Goal: Navigation & Orientation: Find specific page/section

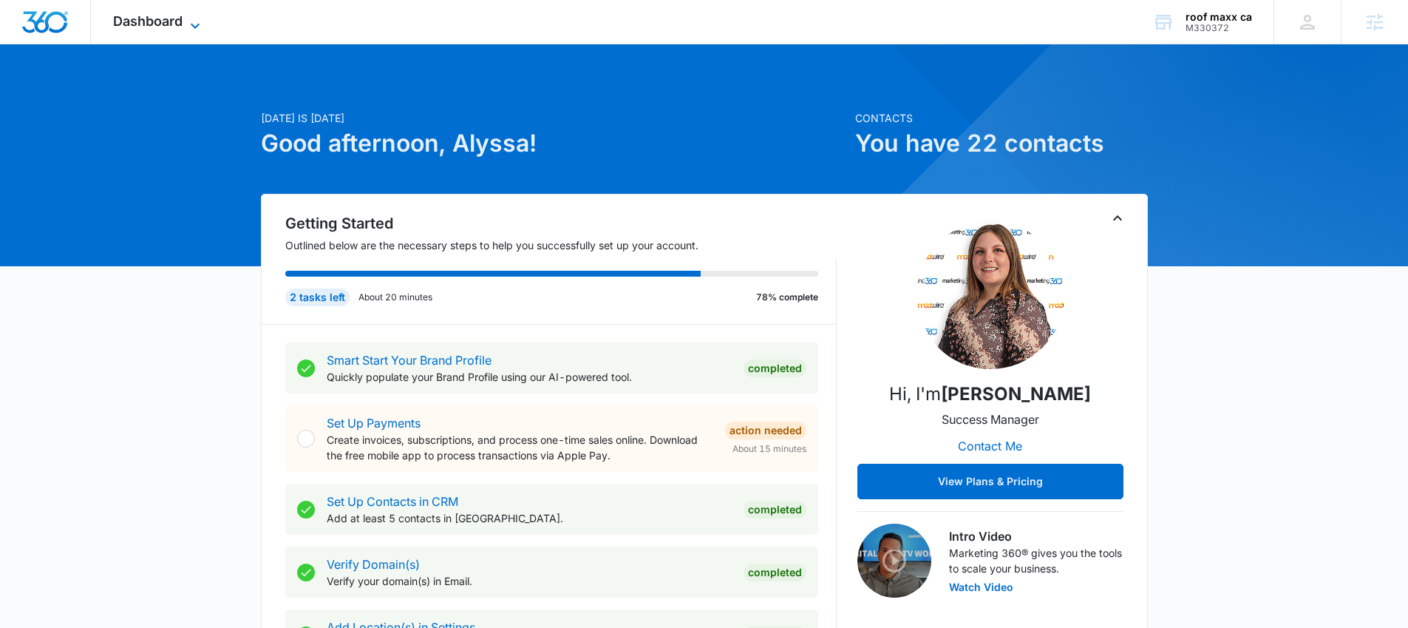
click at [153, 25] on span "Dashboard" at bounding box center [147, 21] width 69 height 16
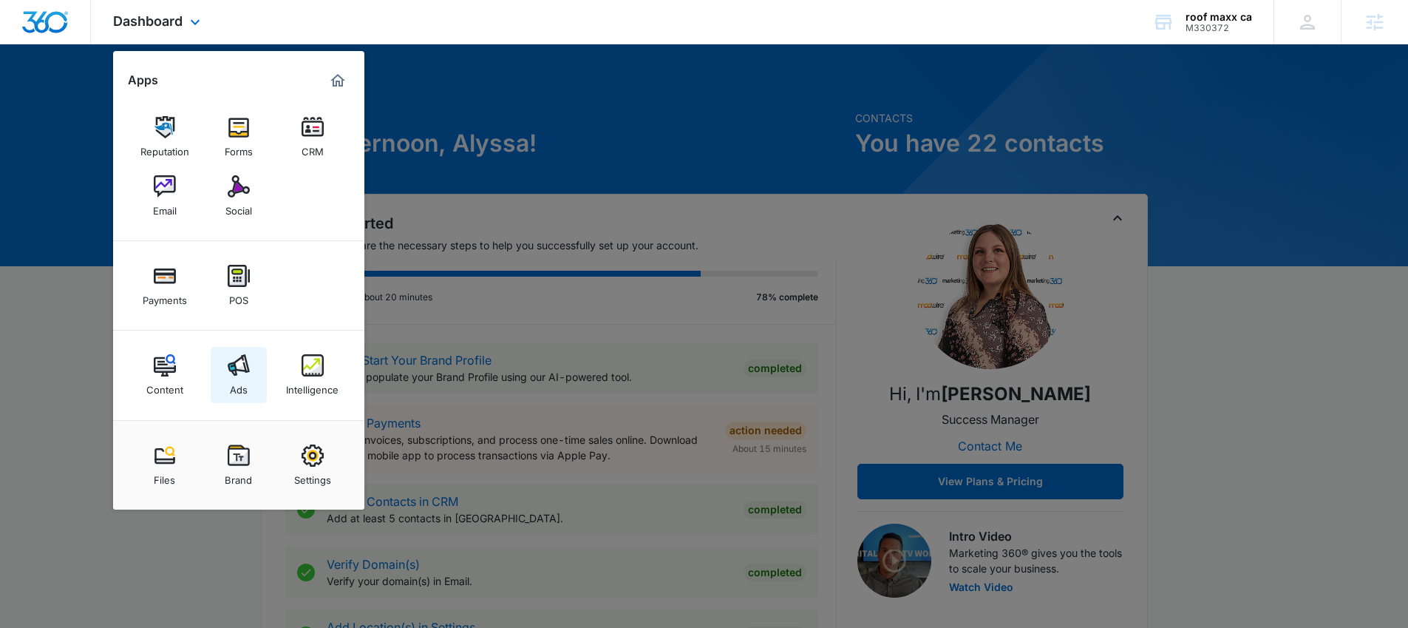
click at [243, 360] on img at bounding box center [239, 365] width 22 height 22
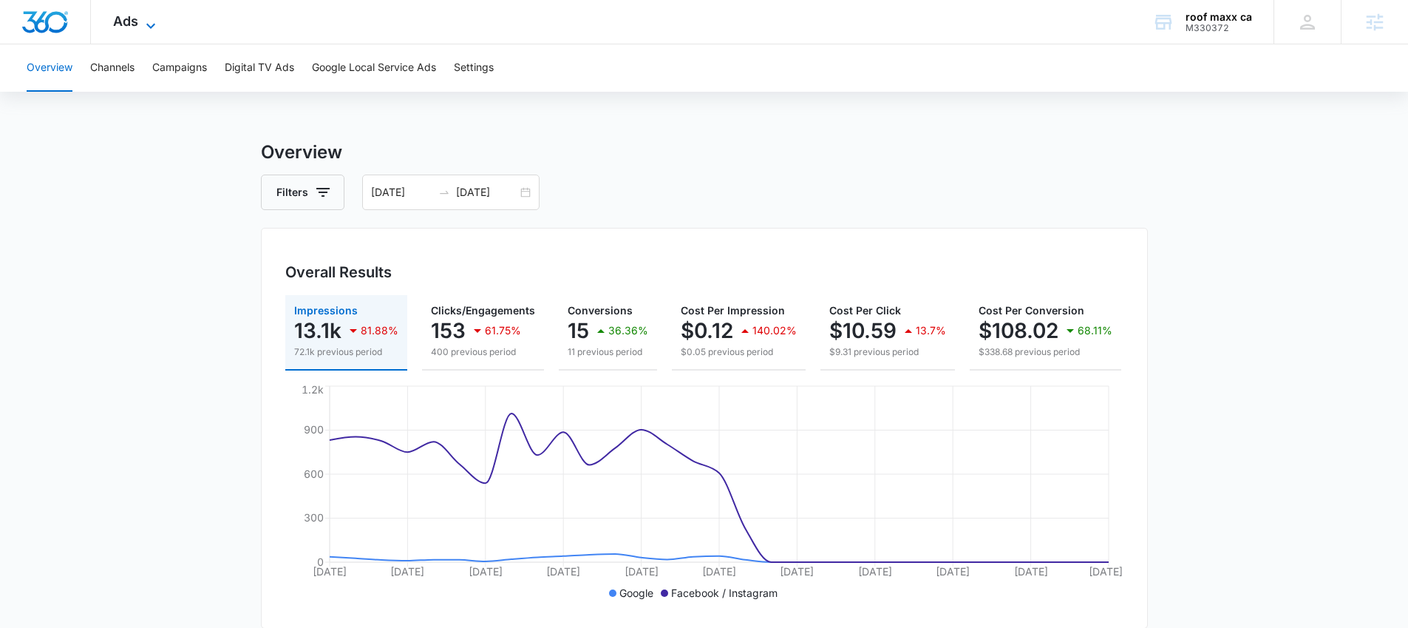
click at [135, 27] on span "Ads" at bounding box center [125, 21] width 25 height 16
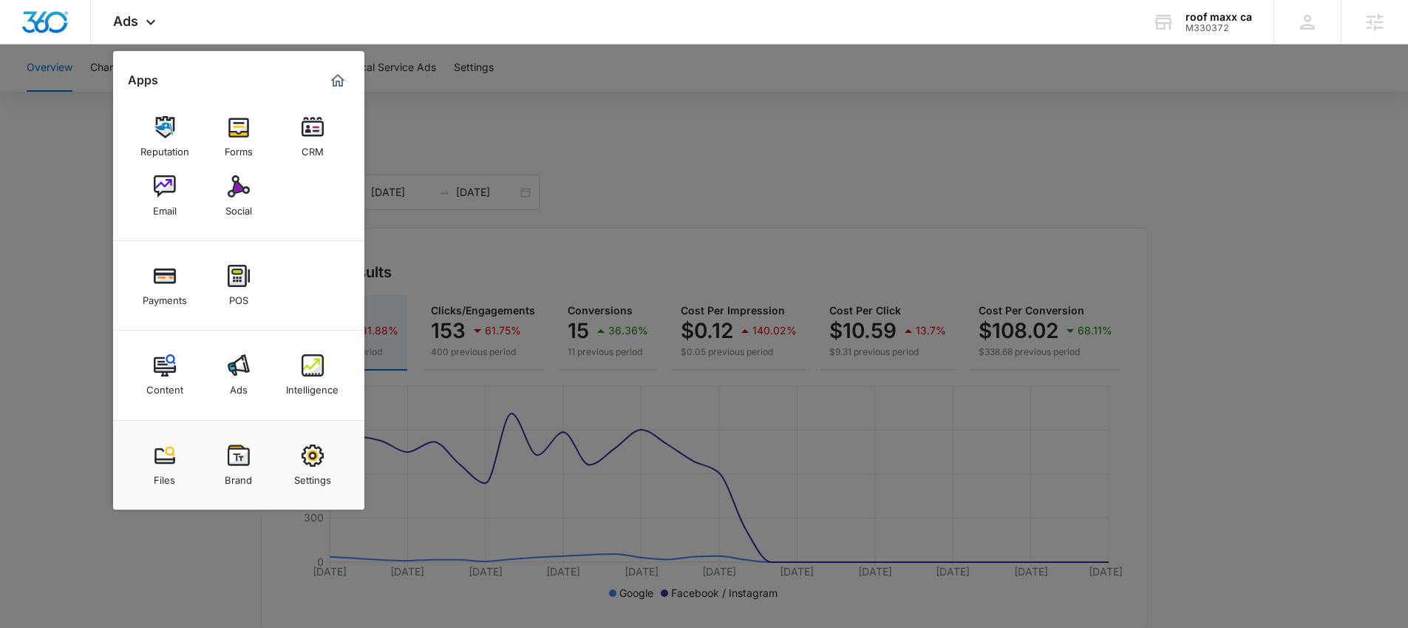
drag, startPoint x: 57, startPoint y: 139, endPoint x: 118, endPoint y: 92, distance: 76.9
click at [57, 139] on div at bounding box center [704, 314] width 1408 height 628
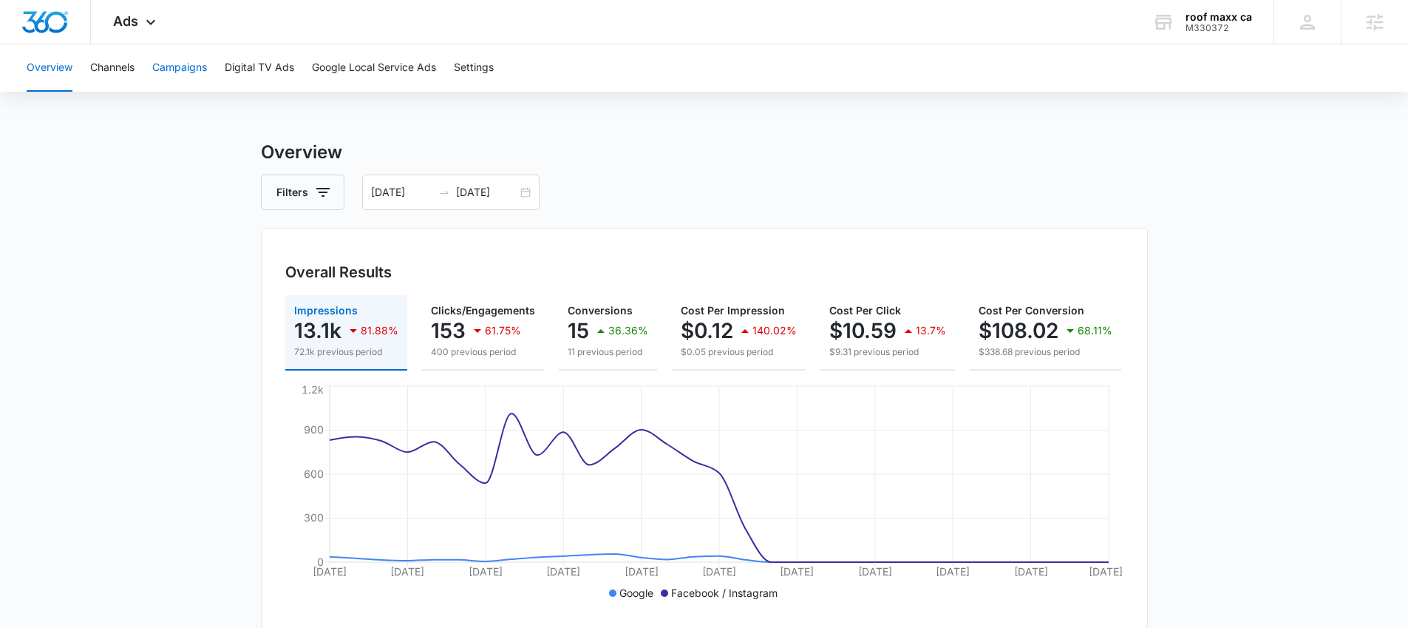
click at [192, 72] on button "Campaigns" at bounding box center [179, 67] width 55 height 47
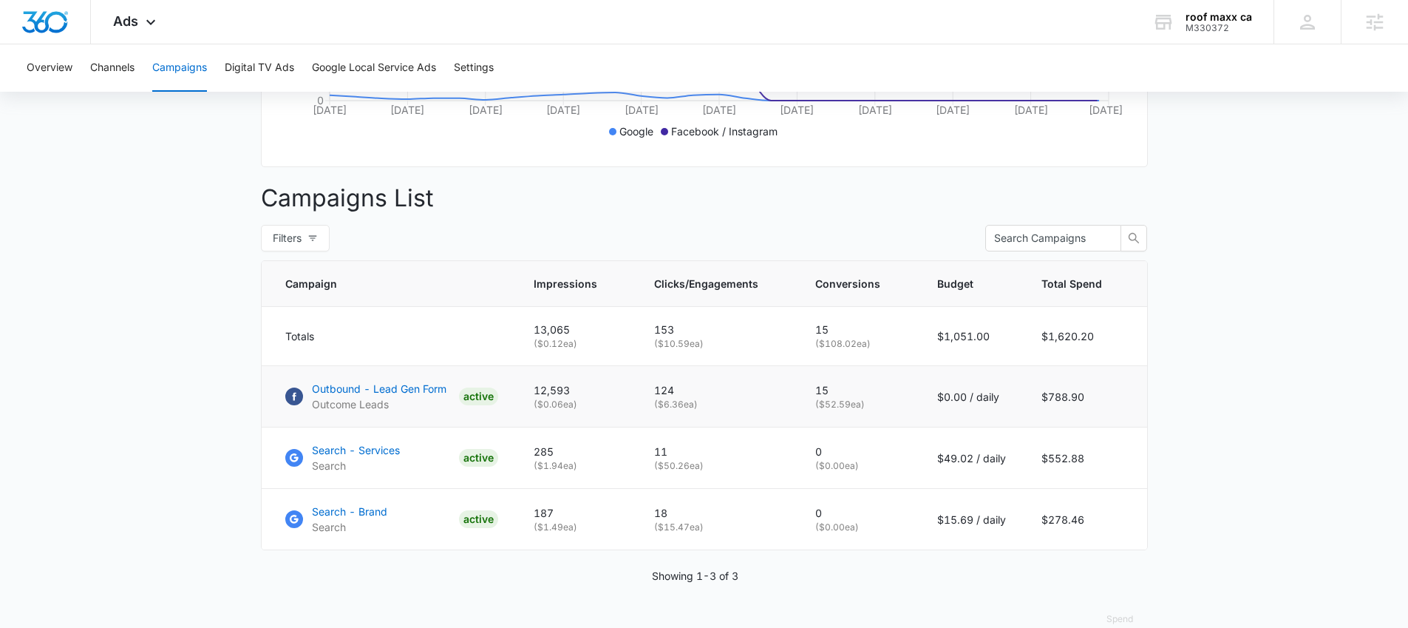
scroll to position [463, 0]
click at [393, 395] on p "Outbound - Lead Gen Form" at bounding box center [379, 387] width 135 height 16
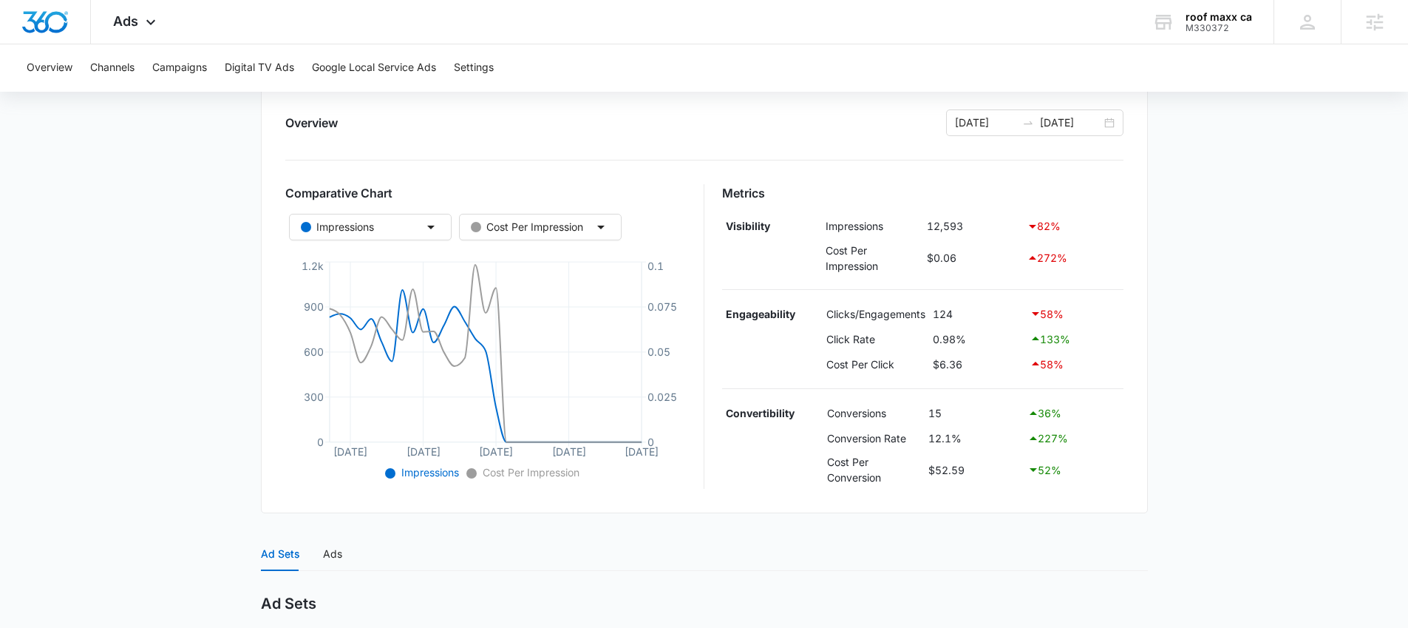
scroll to position [159, 0]
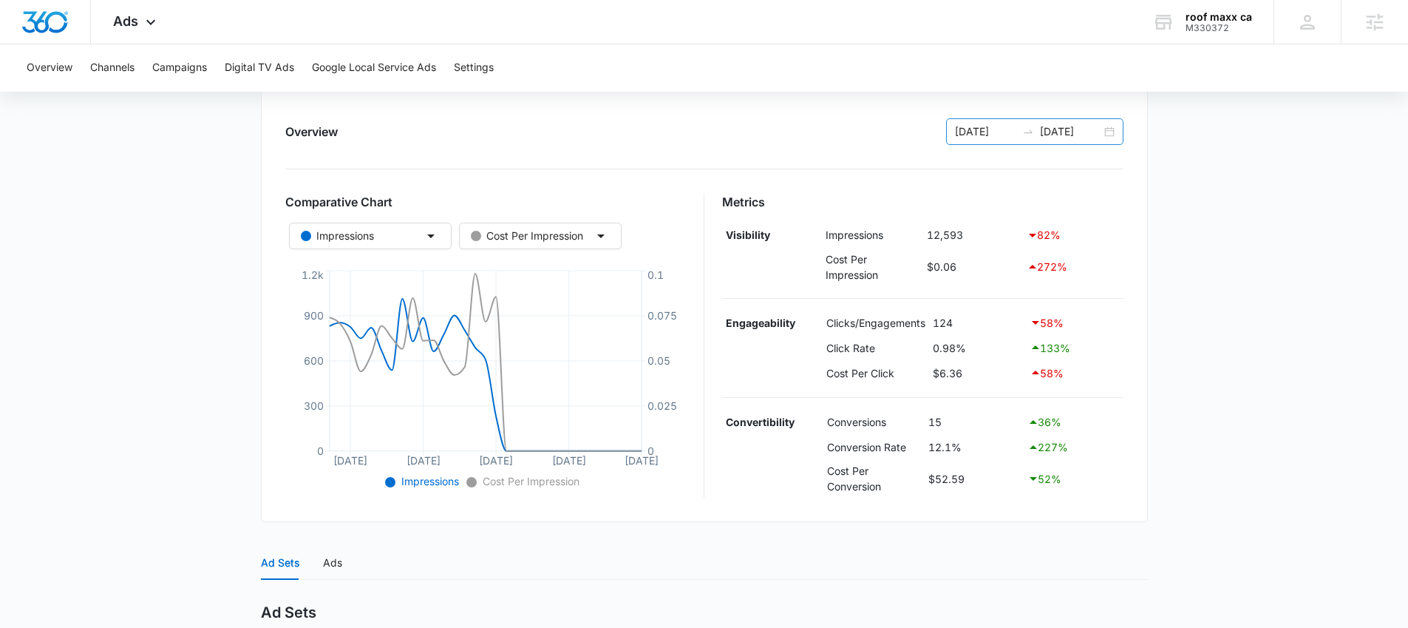
click at [1098, 132] on input "08/12/2025" at bounding box center [1070, 131] width 61 height 16
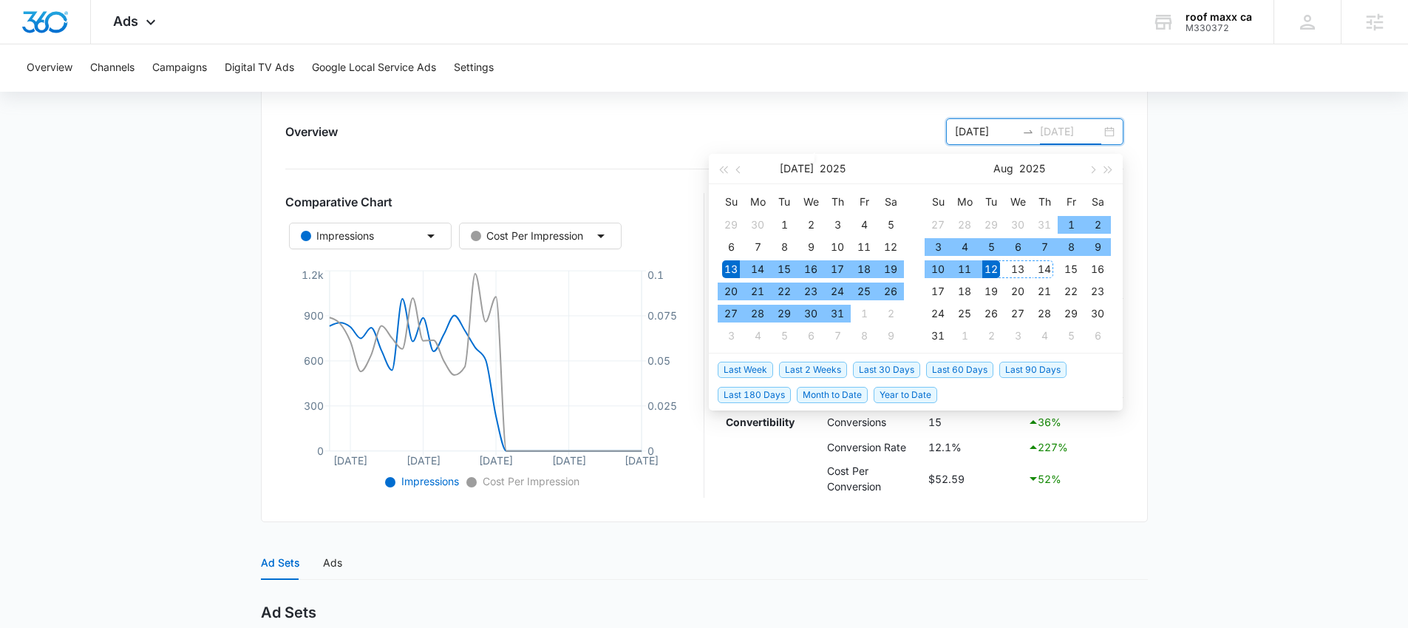
type input "08/12/2025"
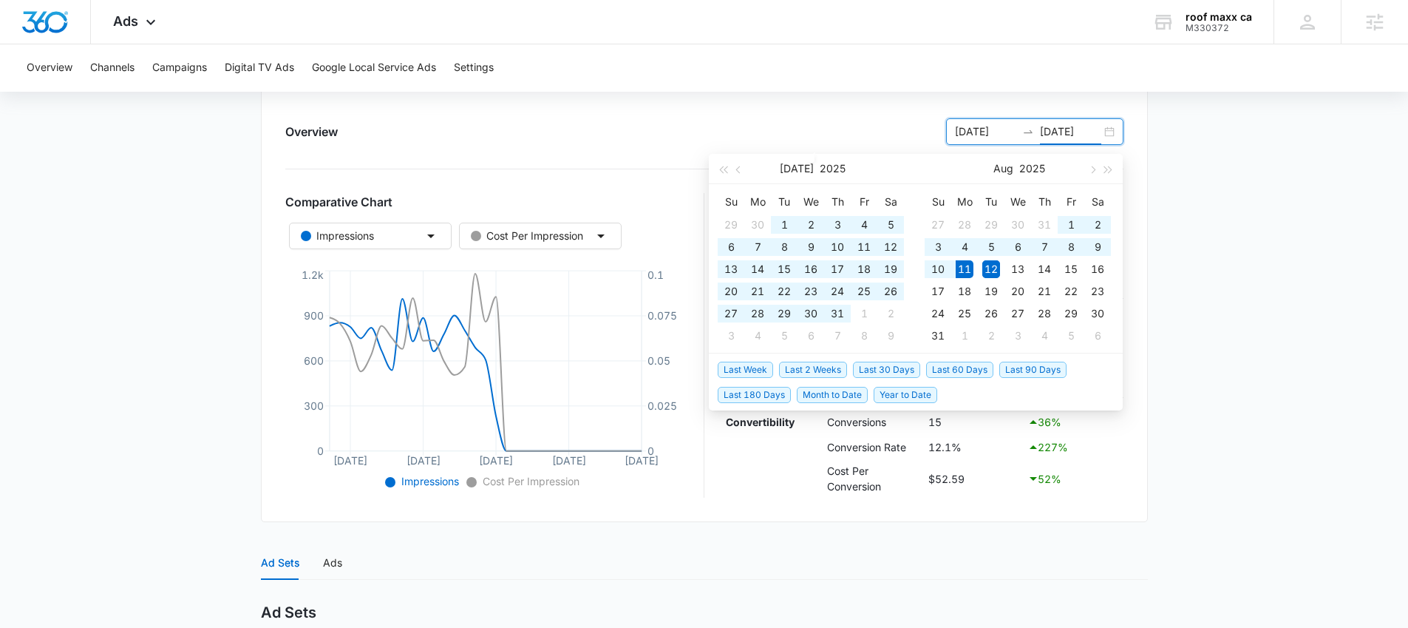
click at [963, 370] on span "Last 60 Days" at bounding box center [959, 370] width 67 height 16
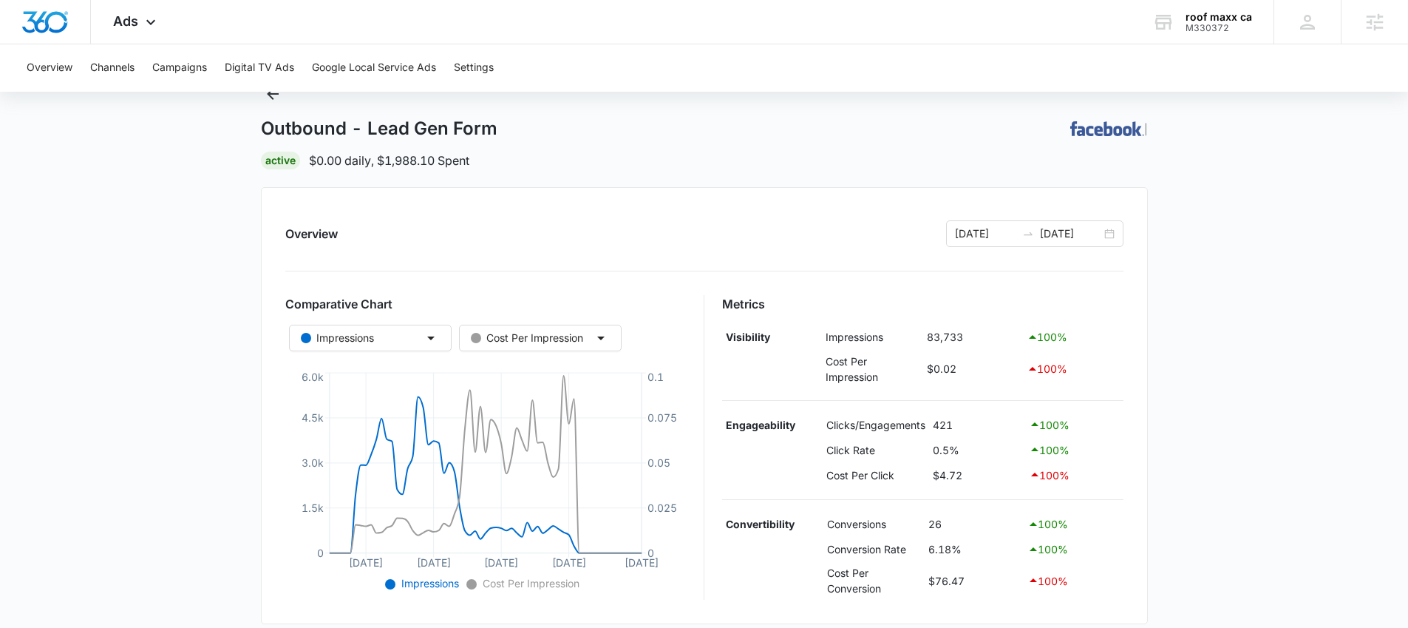
scroll to position [0, 0]
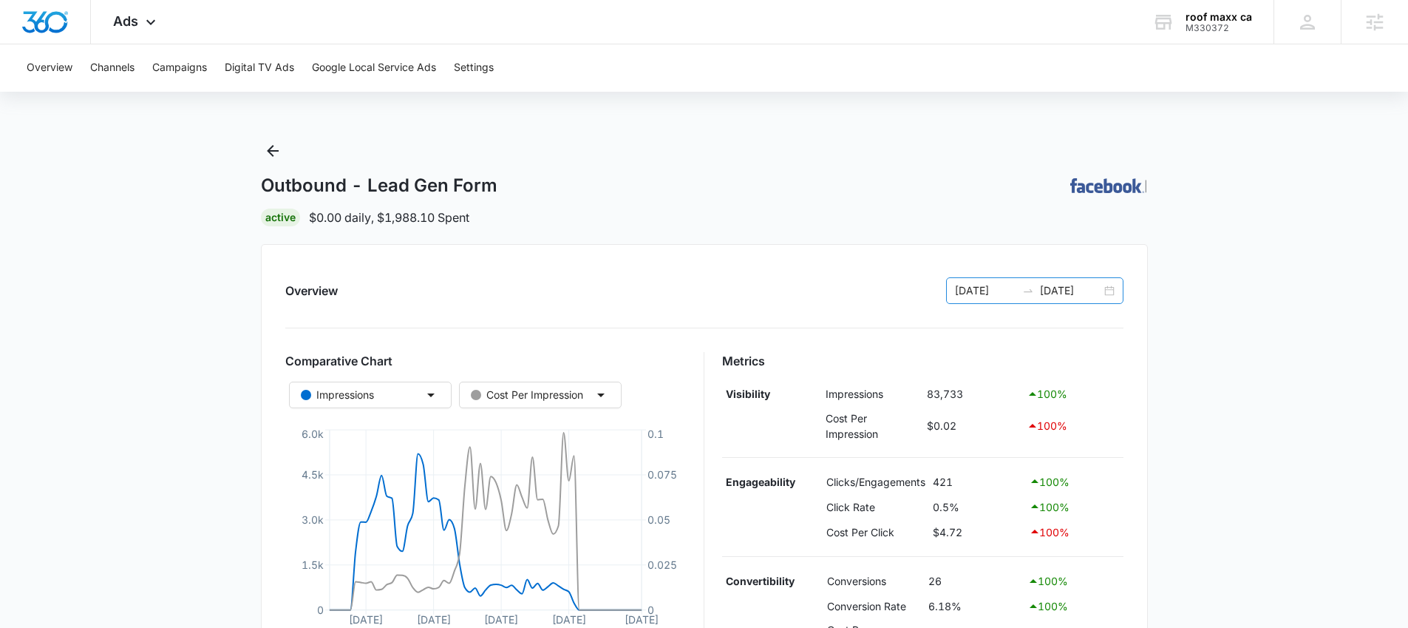
click at [1081, 298] on input "08/11/2025" at bounding box center [1070, 290] width 61 height 16
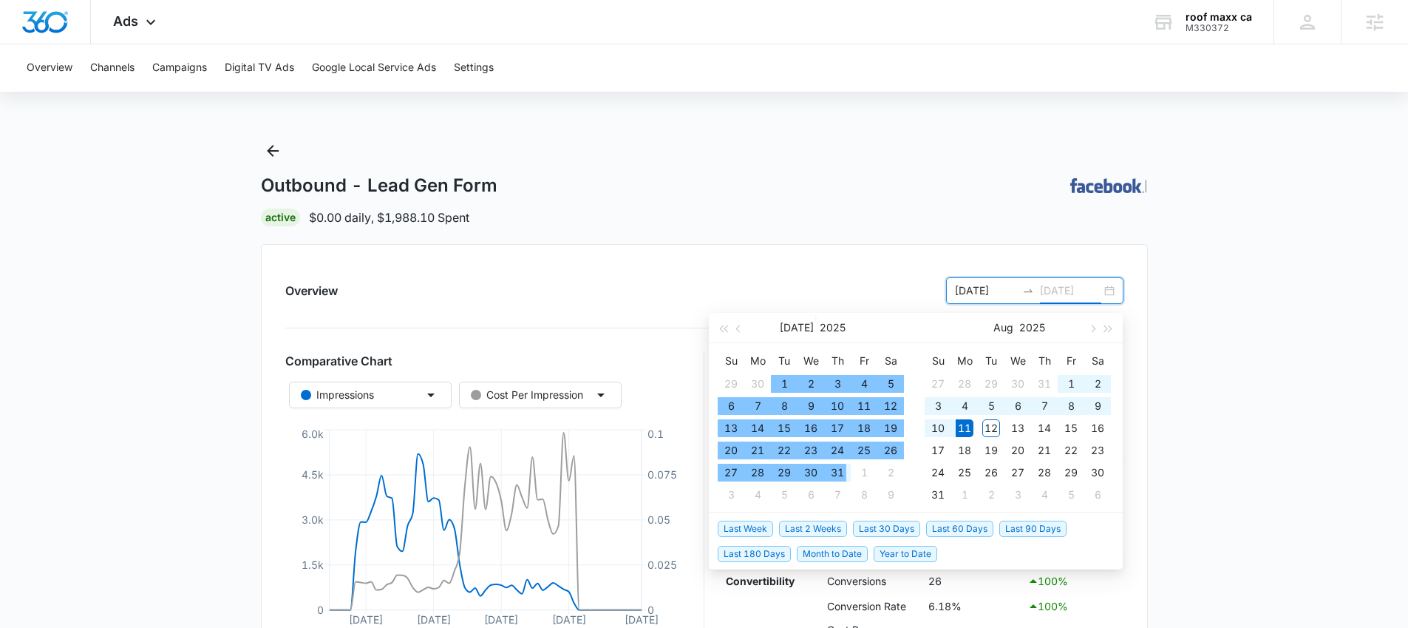
type input "08/11/2025"
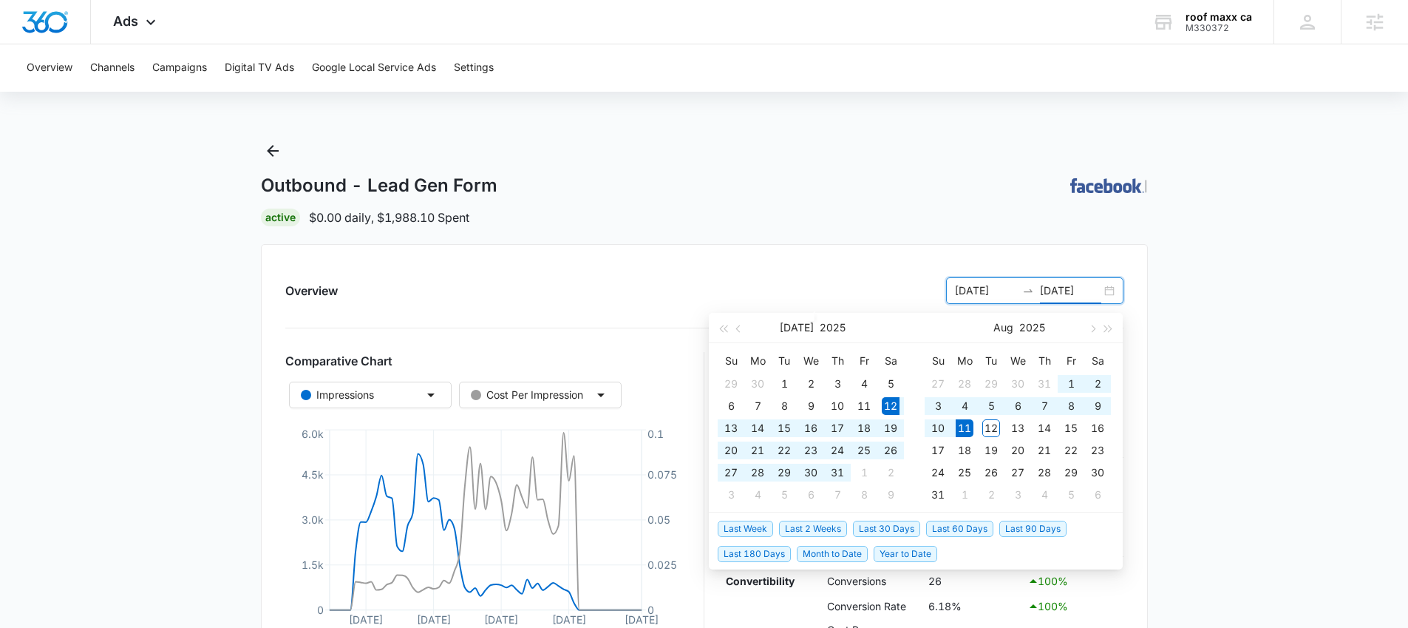
click at [886, 532] on span "Last 30 Days" at bounding box center [886, 528] width 67 height 16
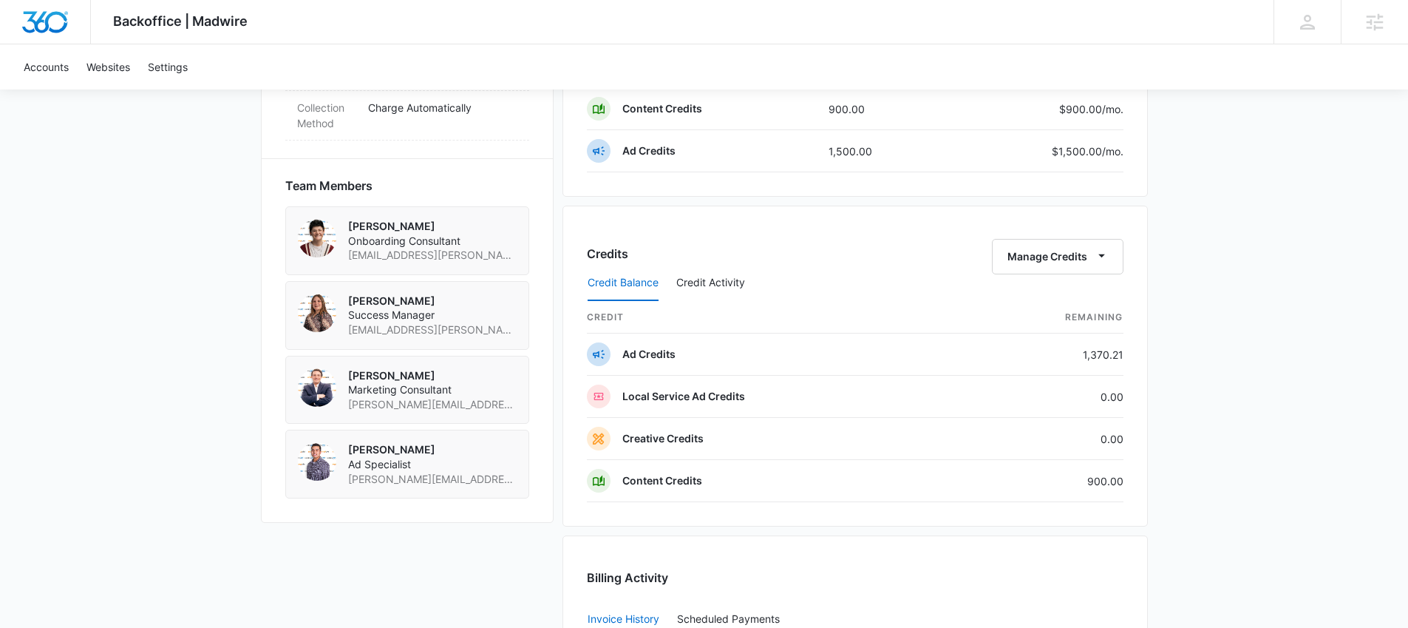
scroll to position [776, 0]
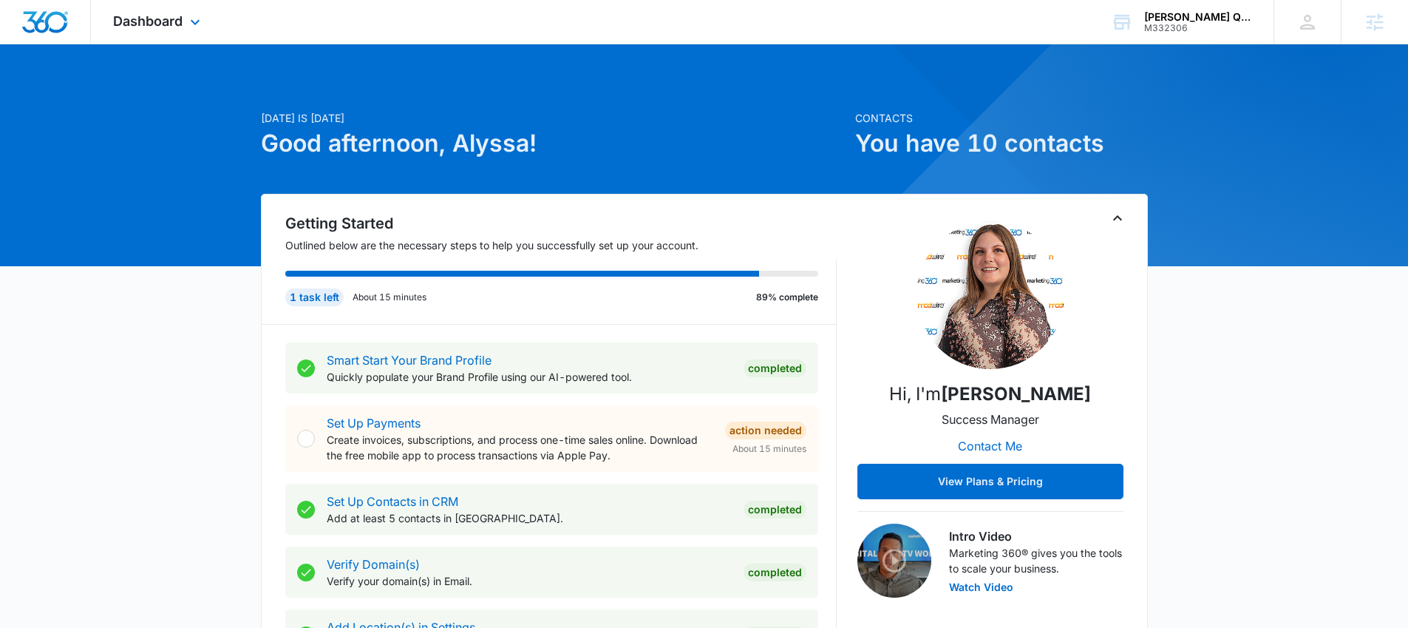
click at [137, 33] on div "Dashboard Apps Reputation Websites Forms CRM Email Social Payments POS Content …" at bounding box center [158, 22] width 135 height 44
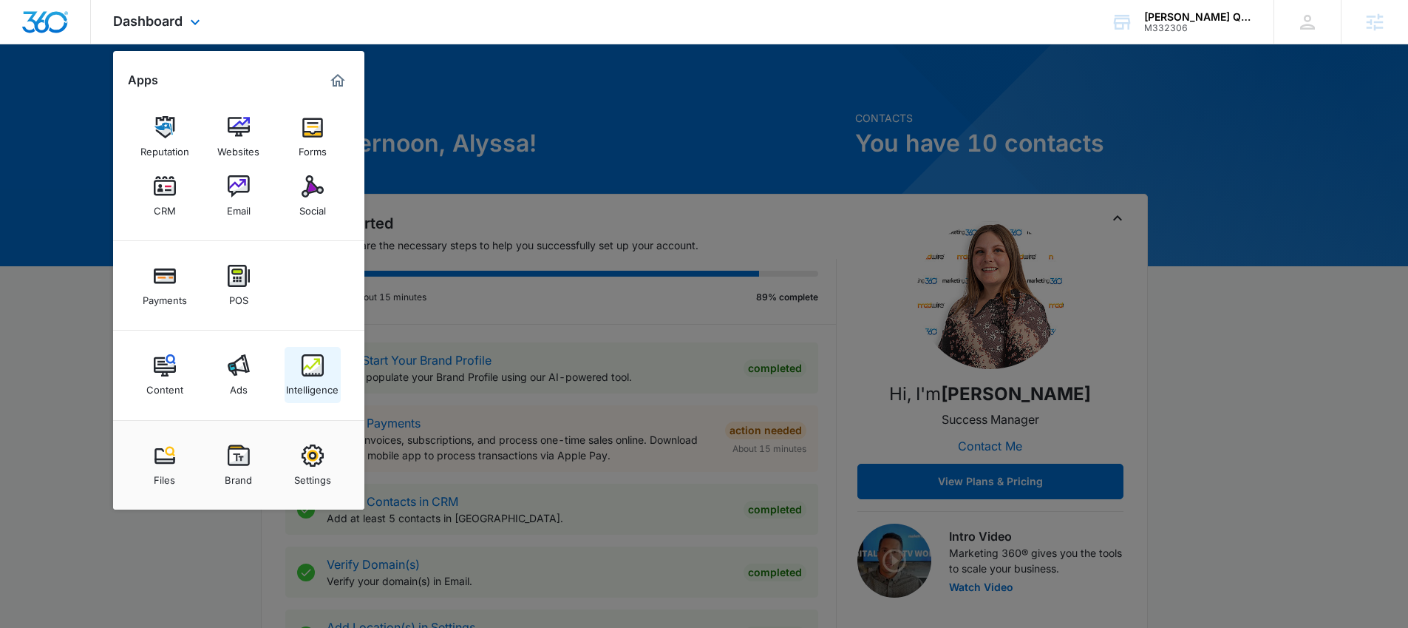
click at [315, 364] on img at bounding box center [313, 365] width 22 height 22
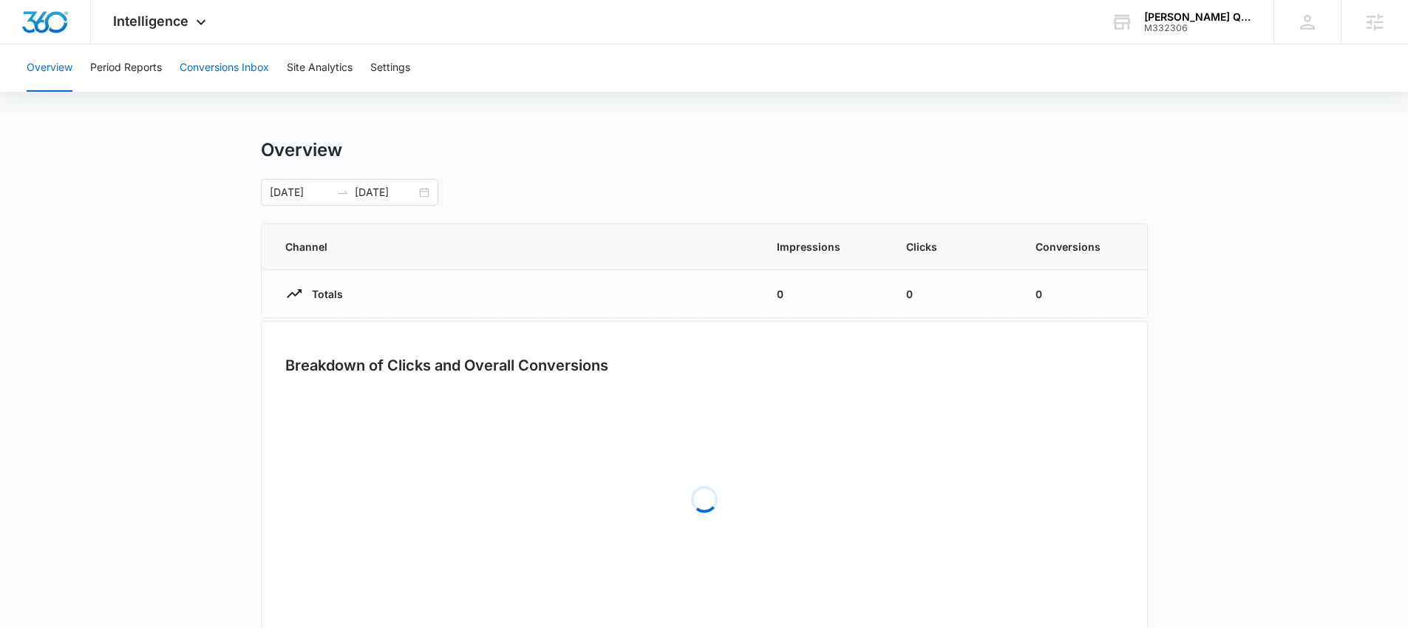
click at [207, 72] on button "Conversions Inbox" at bounding box center [224, 67] width 89 height 47
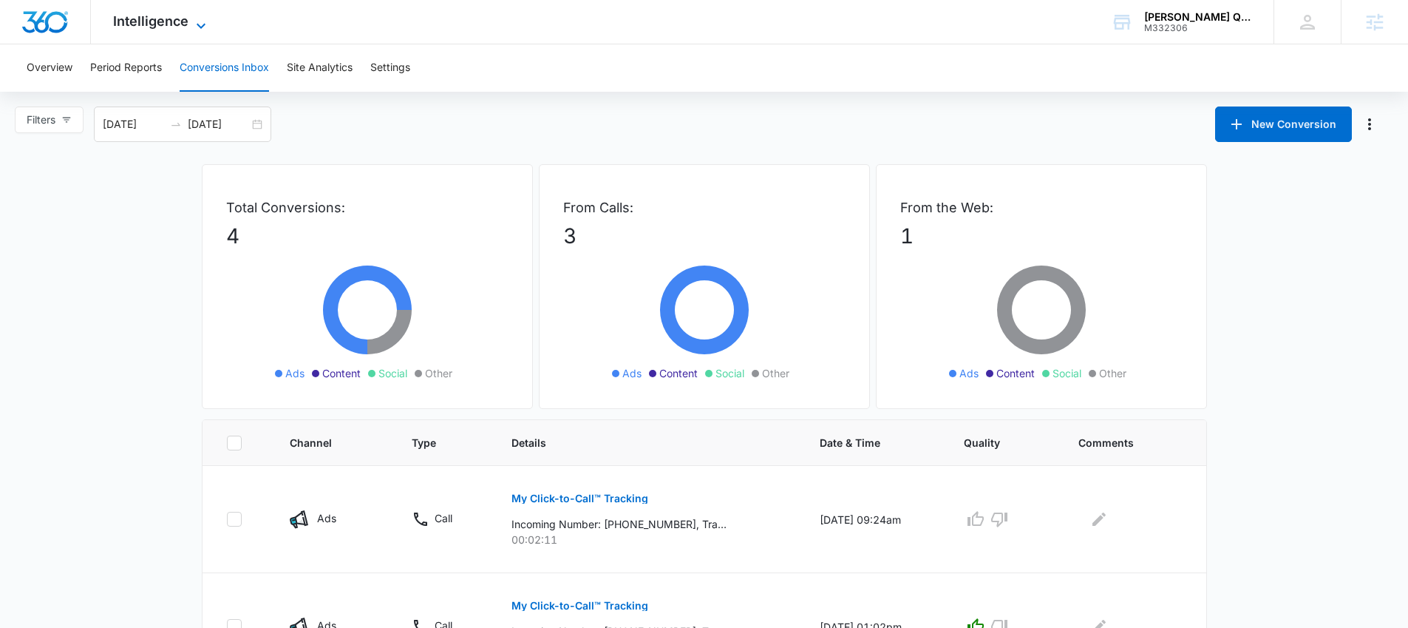
click at [177, 25] on span "Intelligence" at bounding box center [150, 21] width 75 height 16
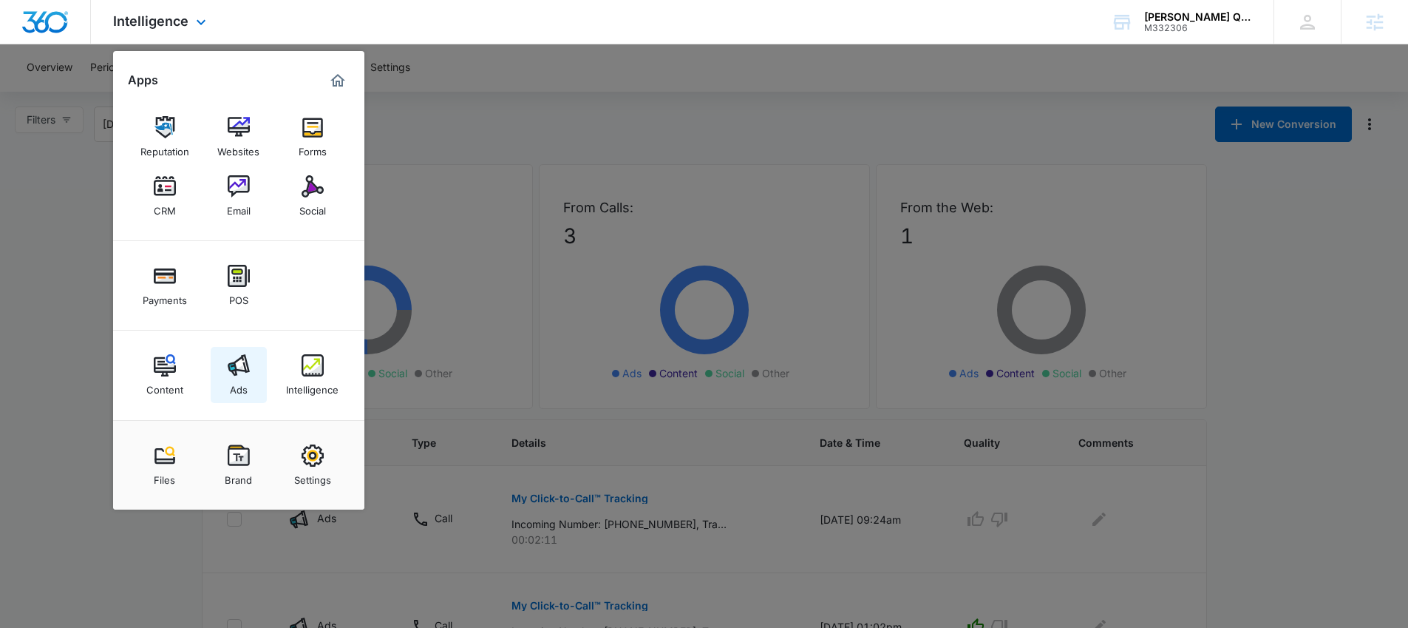
click at [251, 370] on link "Ads" at bounding box center [239, 375] width 56 height 56
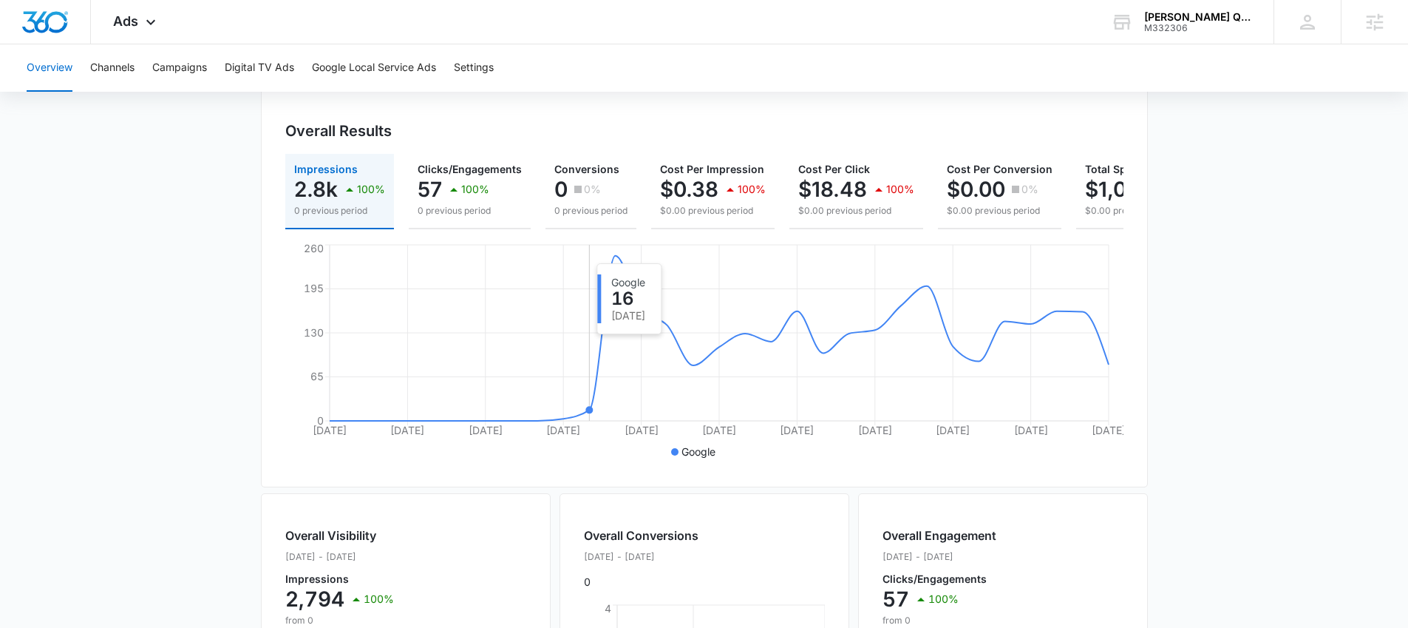
scroll to position [142, 0]
click at [149, 17] on icon at bounding box center [151, 26] width 18 height 18
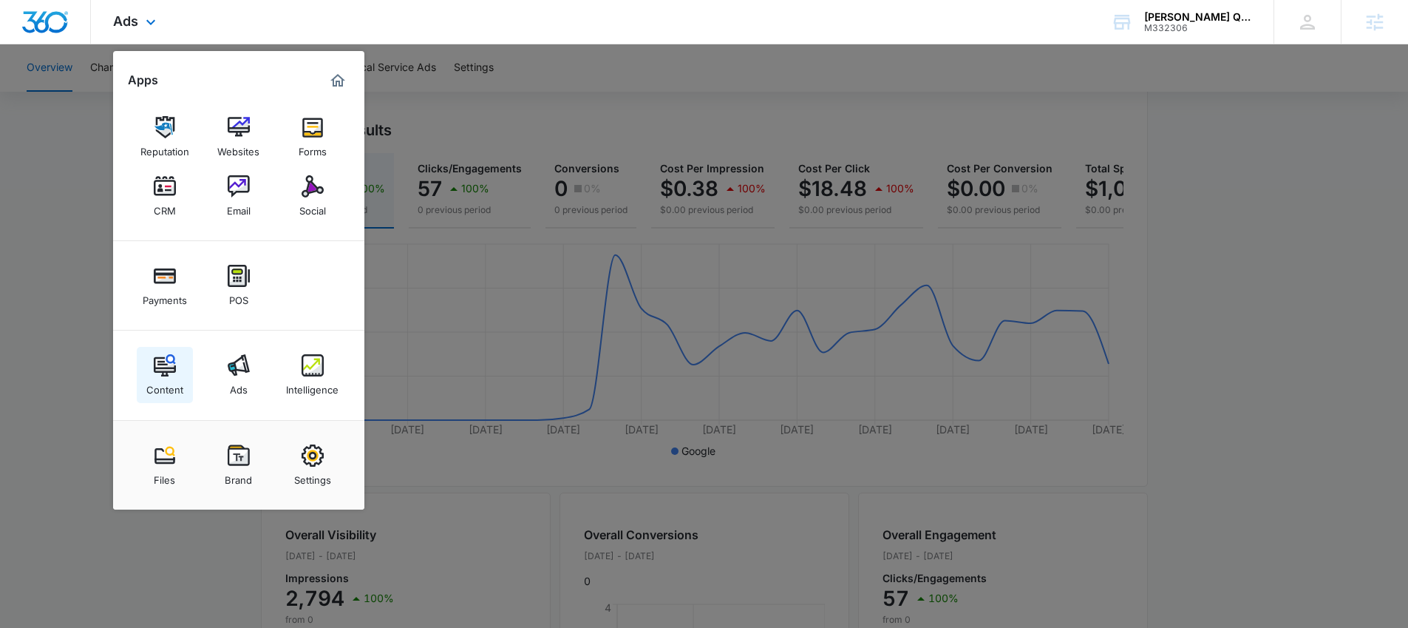
click at [177, 386] on div "Content" at bounding box center [164, 385] width 37 height 19
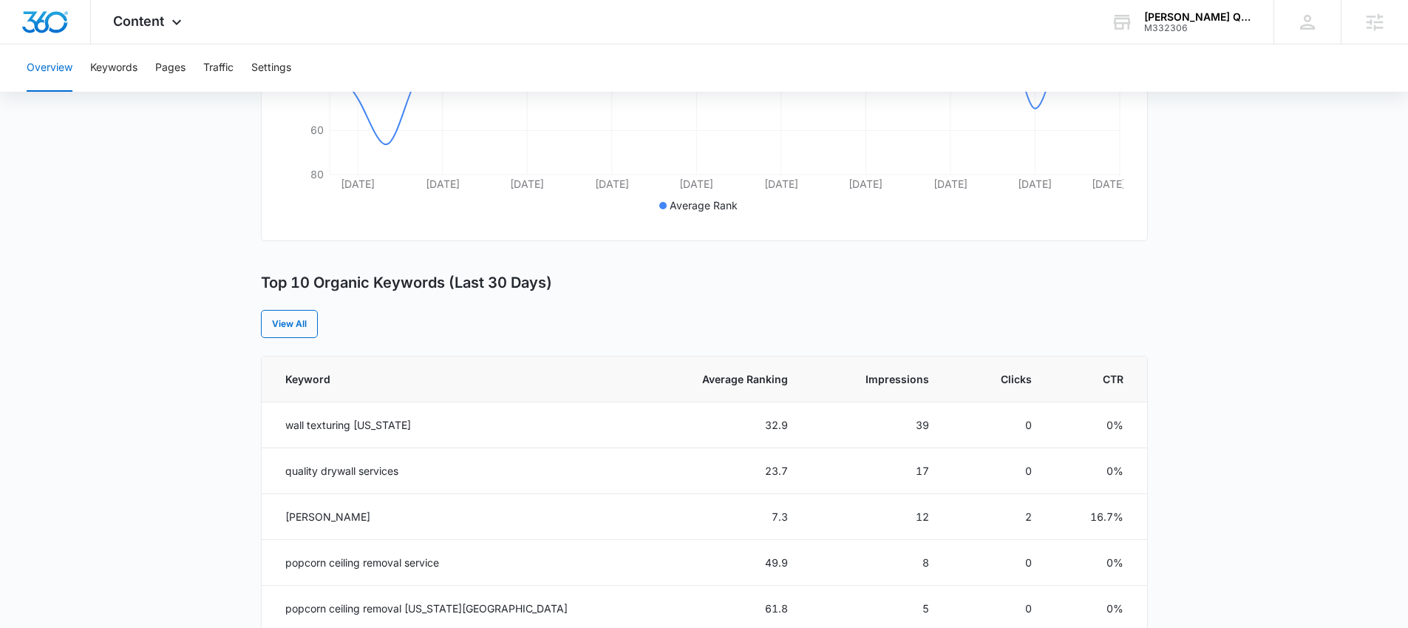
scroll to position [377, 0]
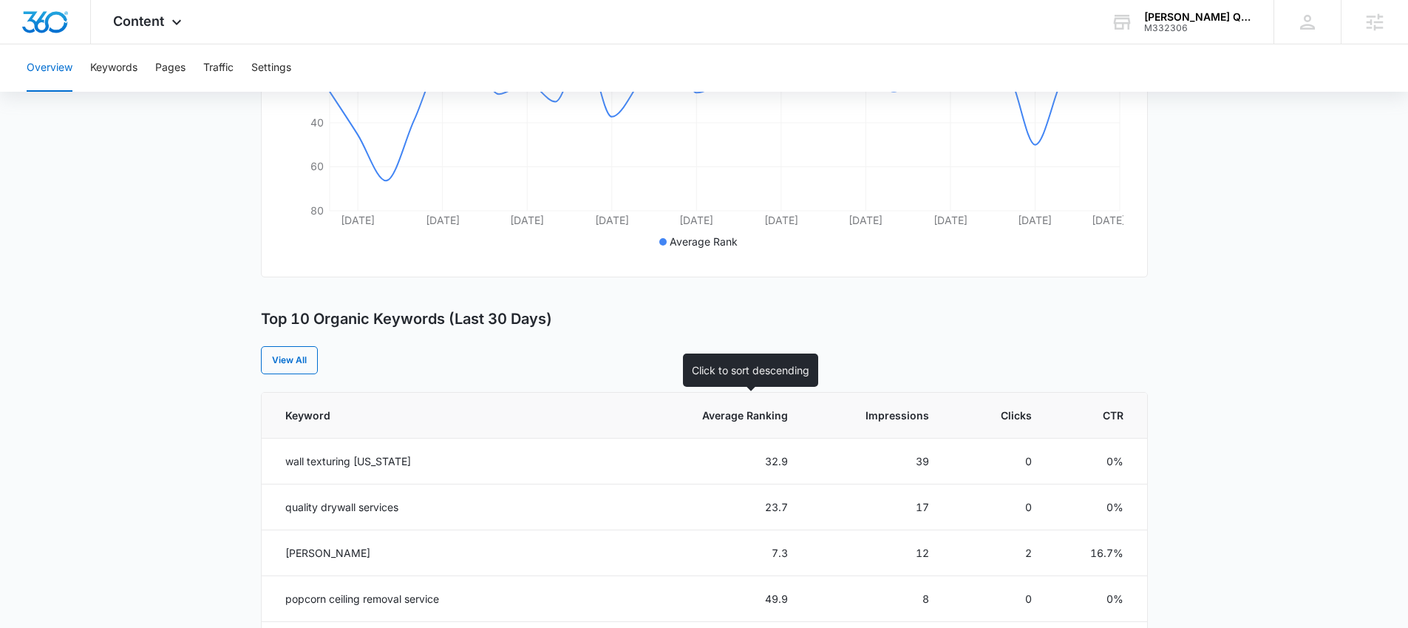
click at [788, 419] on span "Average Ranking" at bounding box center [733, 415] width 109 height 16
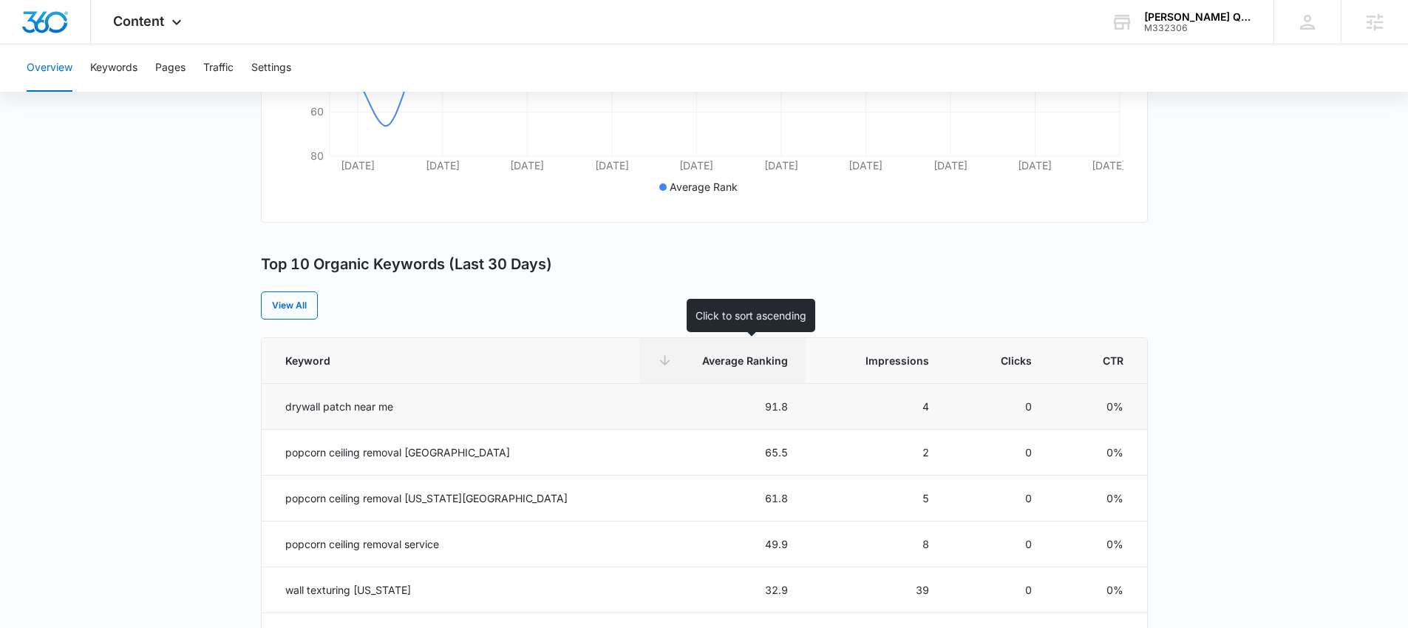
scroll to position [511, 0]
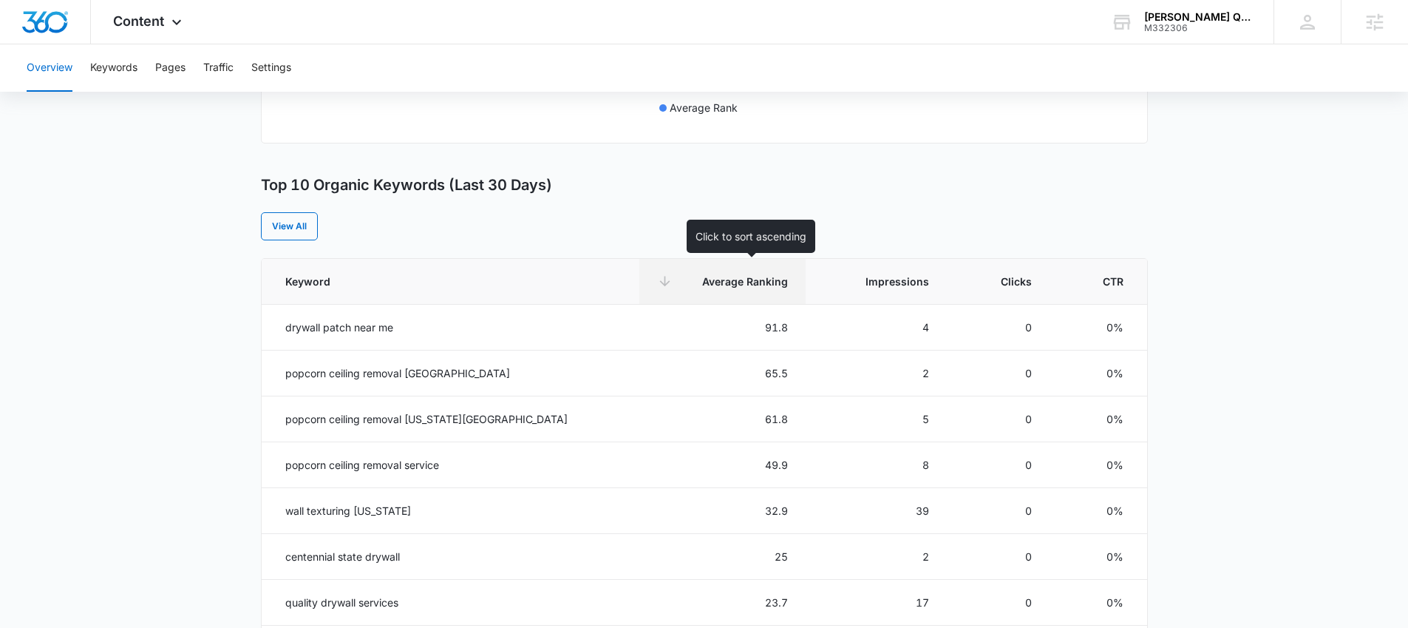
click at [720, 286] on span "Average Ranking" at bounding box center [733, 282] width 109 height 16
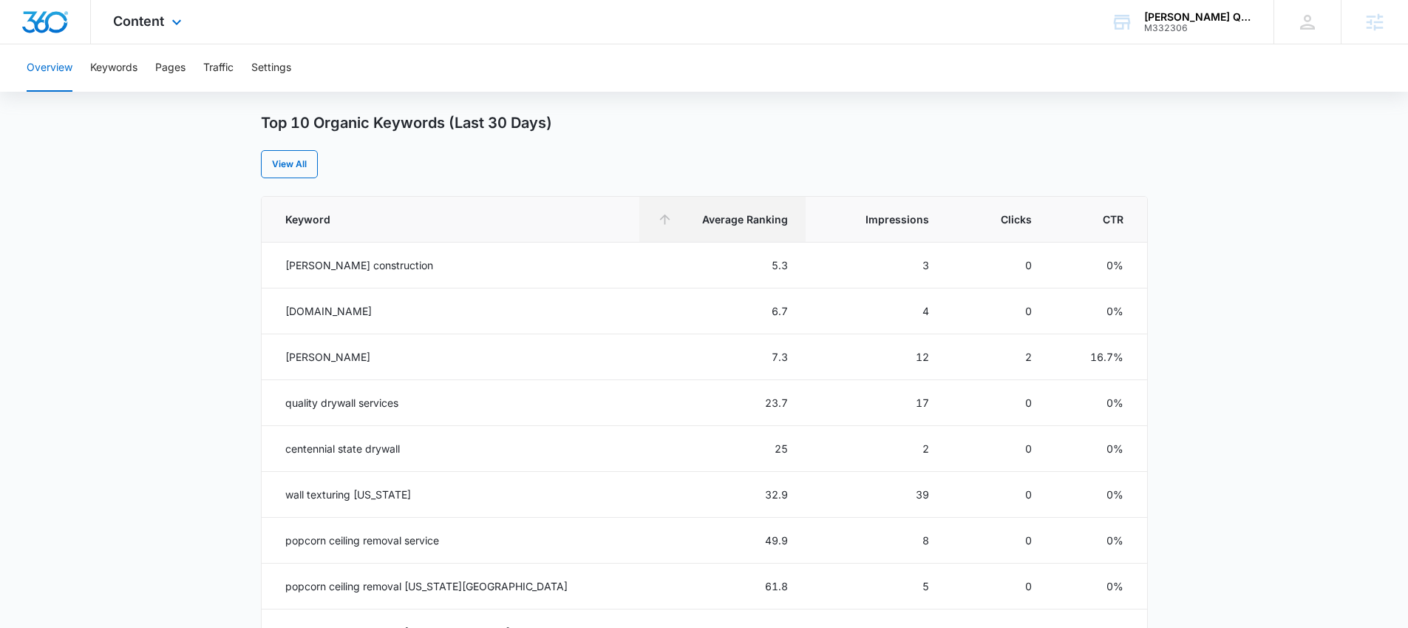
scroll to position [284, 0]
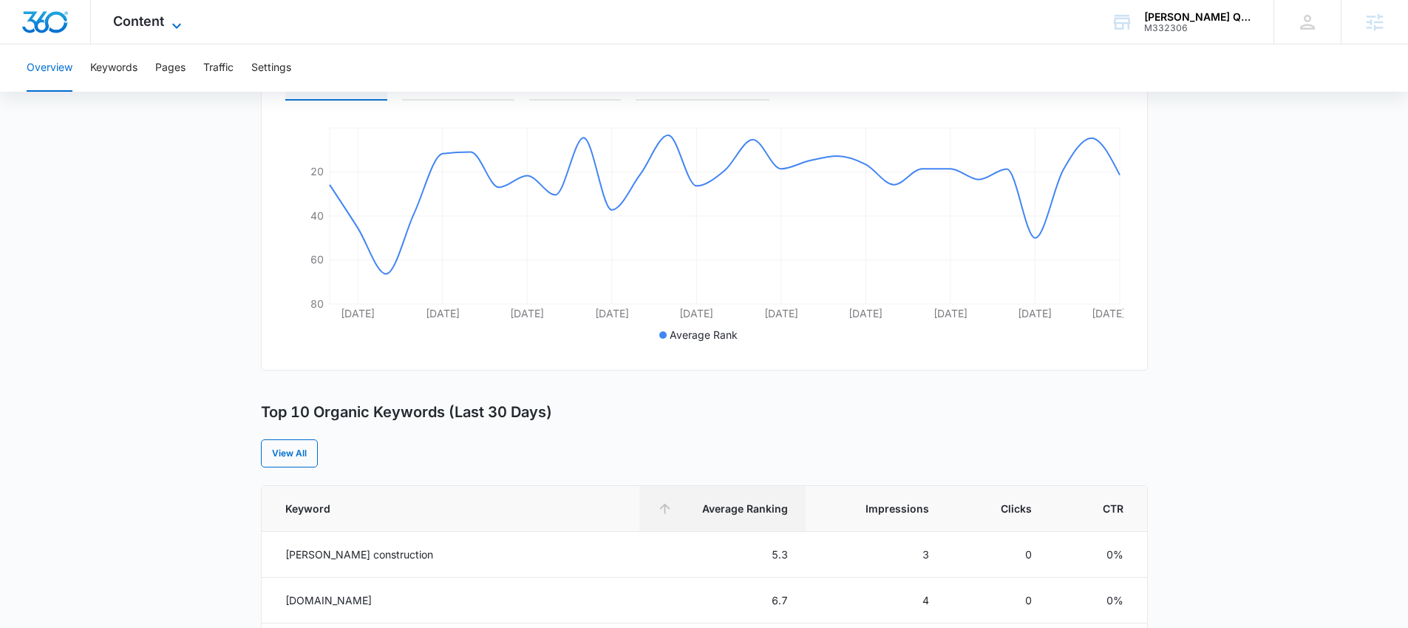
click at [168, 28] on icon at bounding box center [177, 26] width 18 height 18
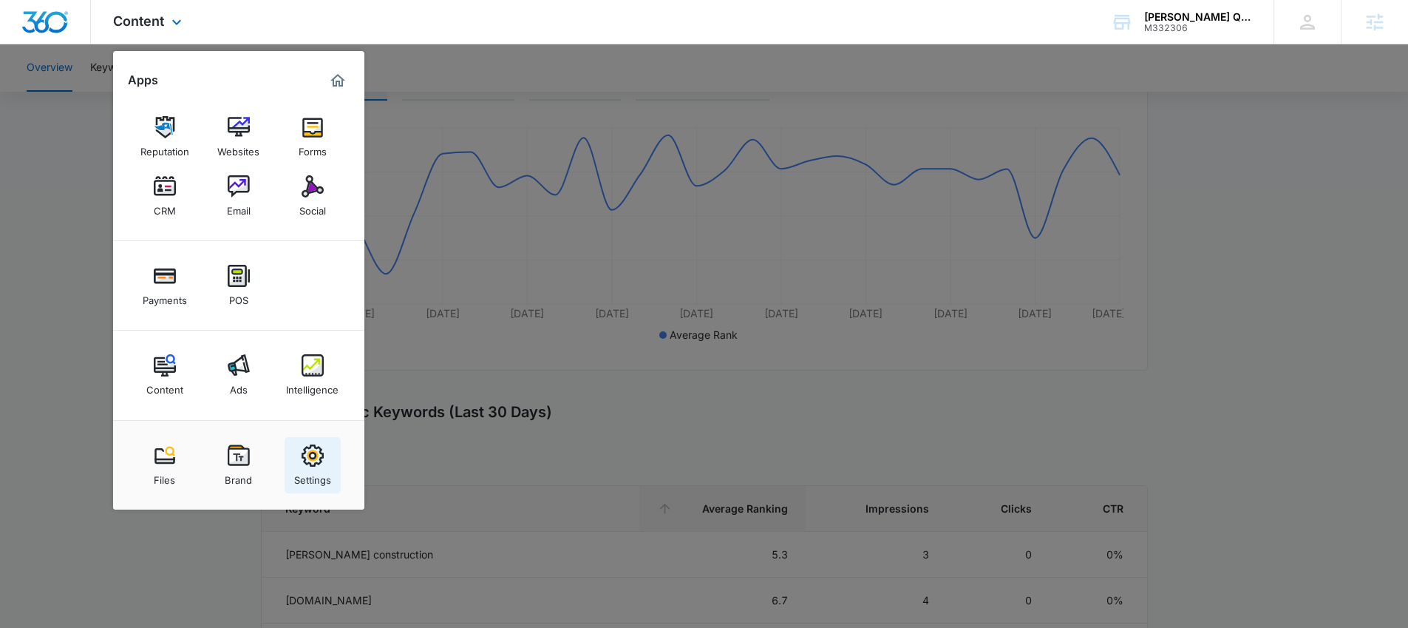
click at [311, 458] on img at bounding box center [313, 455] width 22 height 22
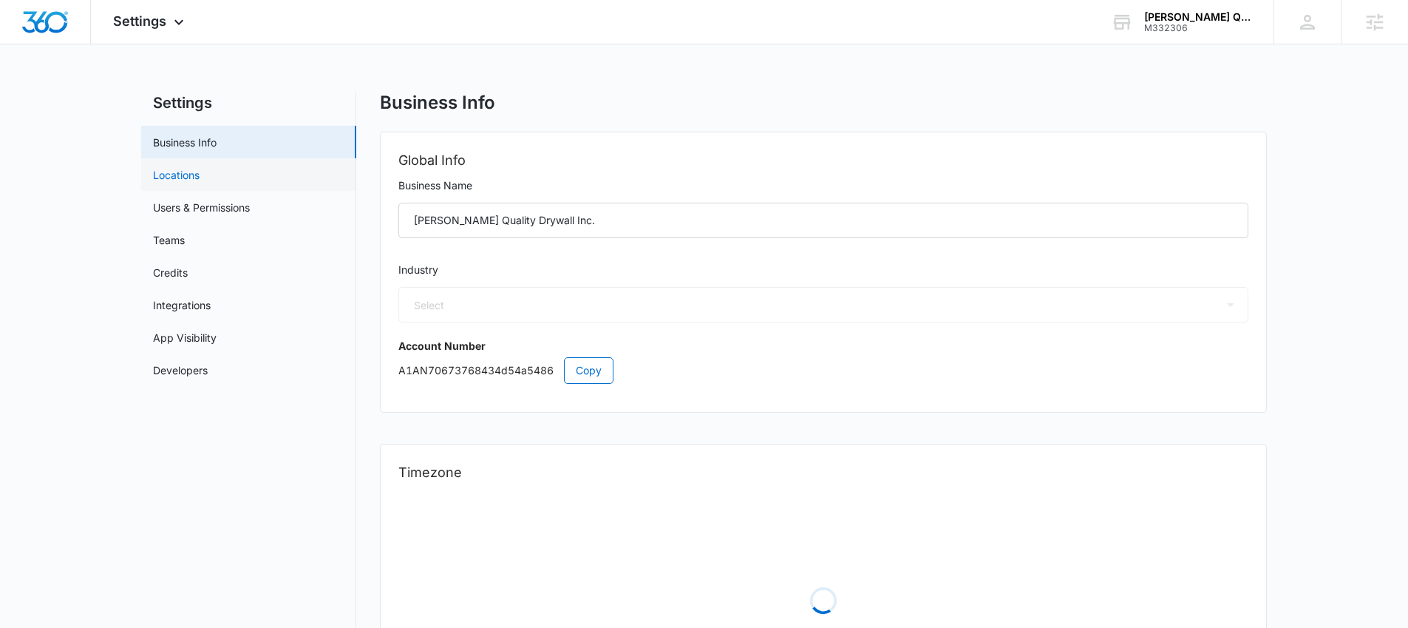
select select "4"
select select "US"
select select "America/[GEOGRAPHIC_DATA]"
click at [188, 268] on link "Credits" at bounding box center [170, 273] width 35 height 16
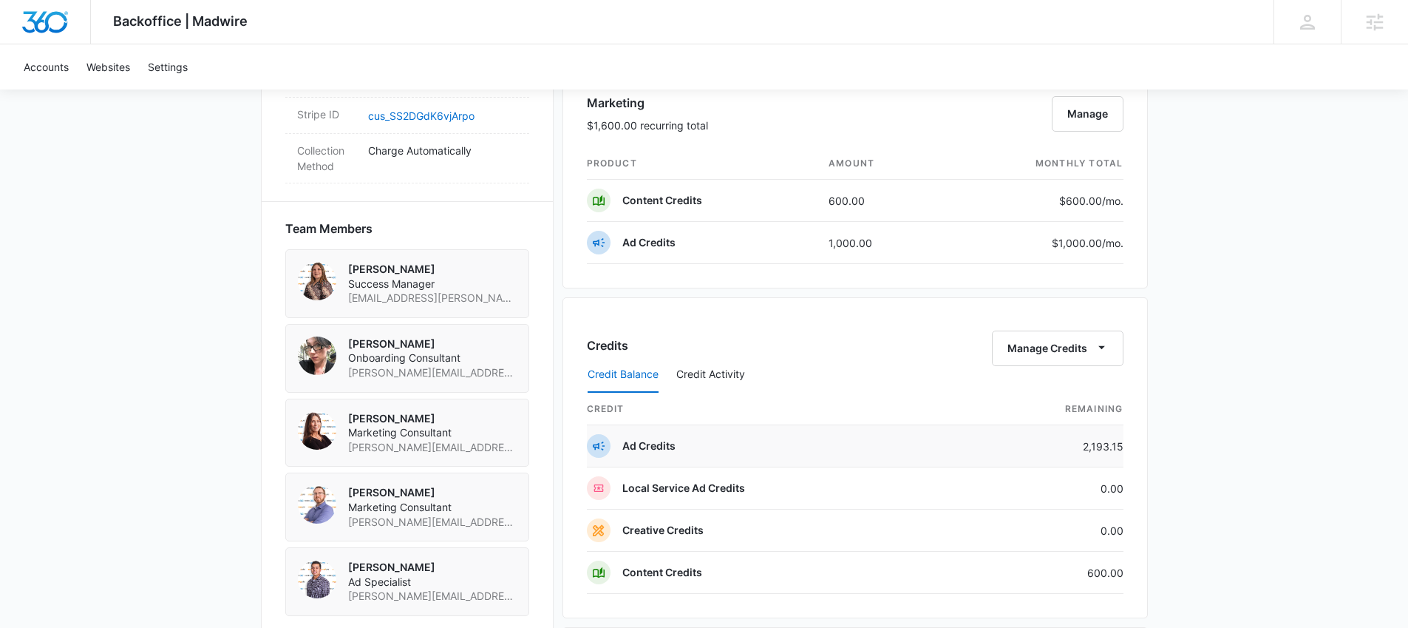
scroll to position [1482, 0]
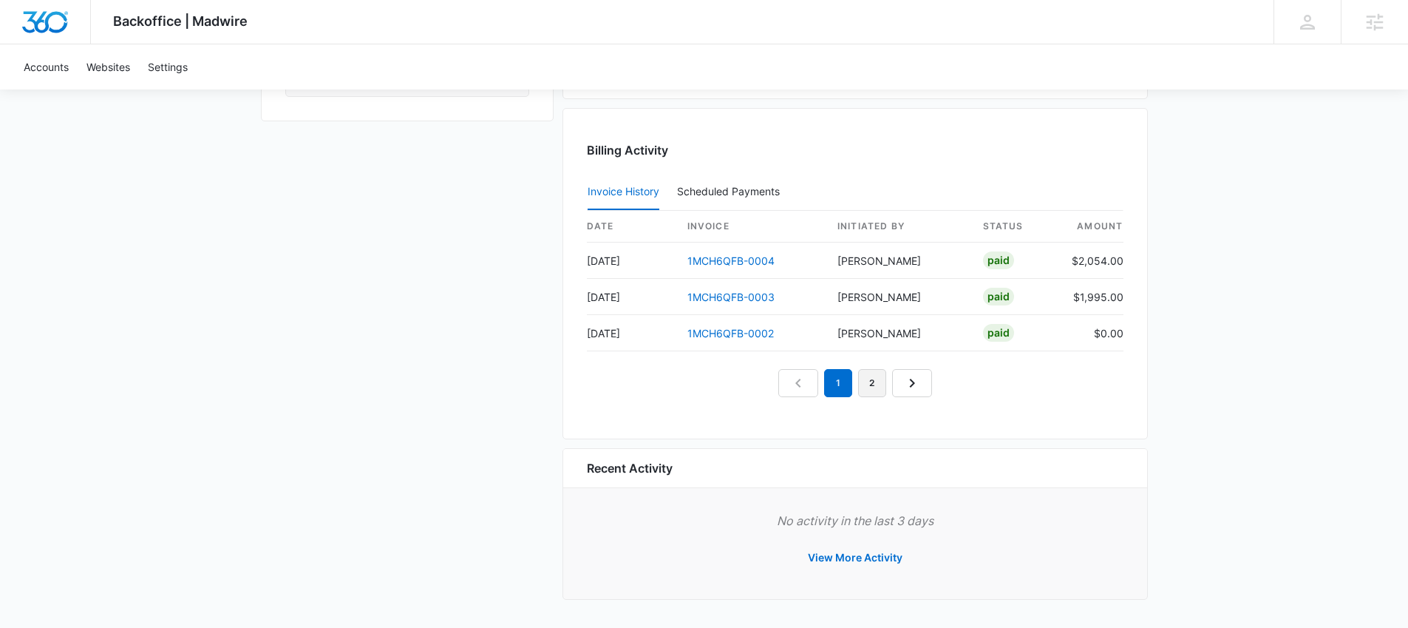
click at [879, 387] on link "2" at bounding box center [872, 383] width 28 height 28
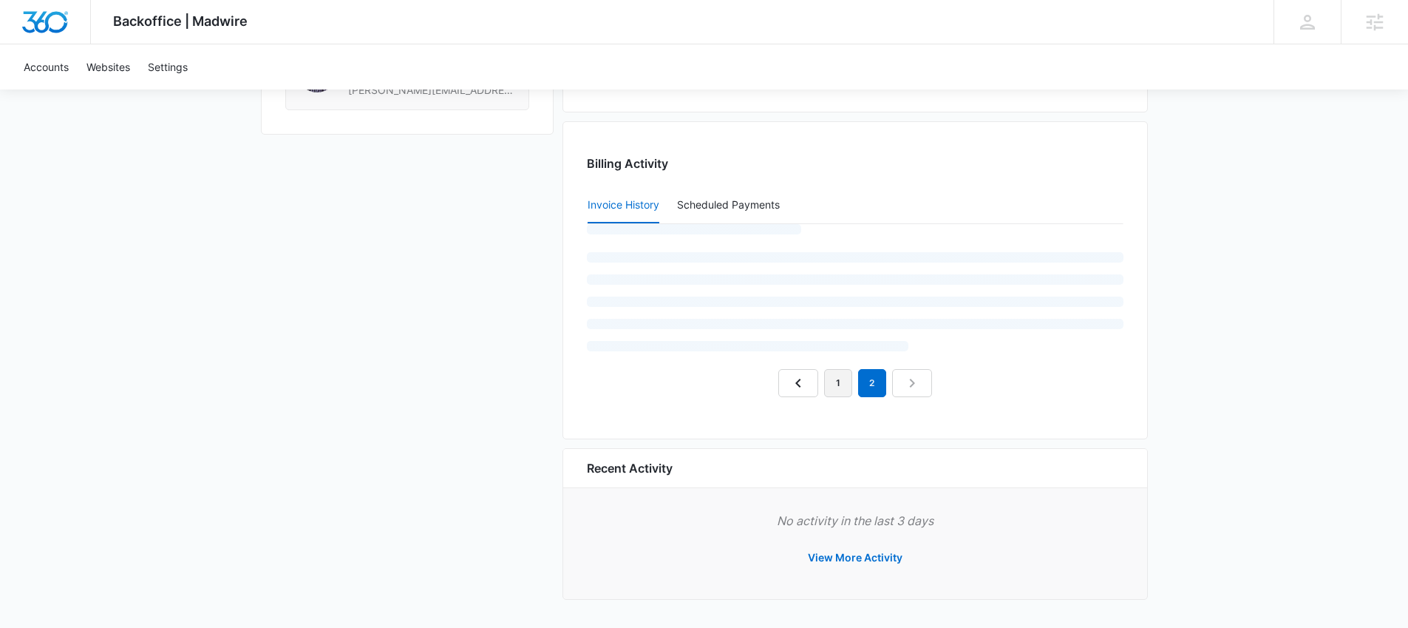
scroll to position [1410, 0]
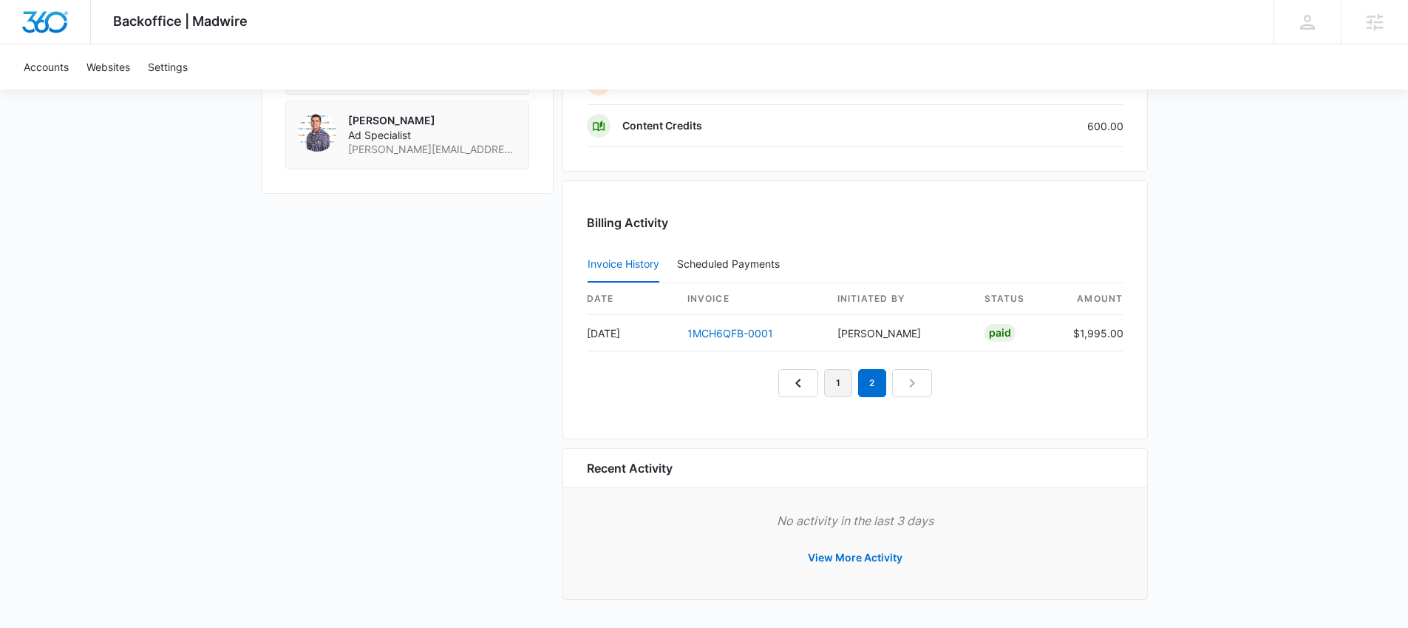
click at [842, 383] on link "1" at bounding box center [838, 383] width 28 height 28
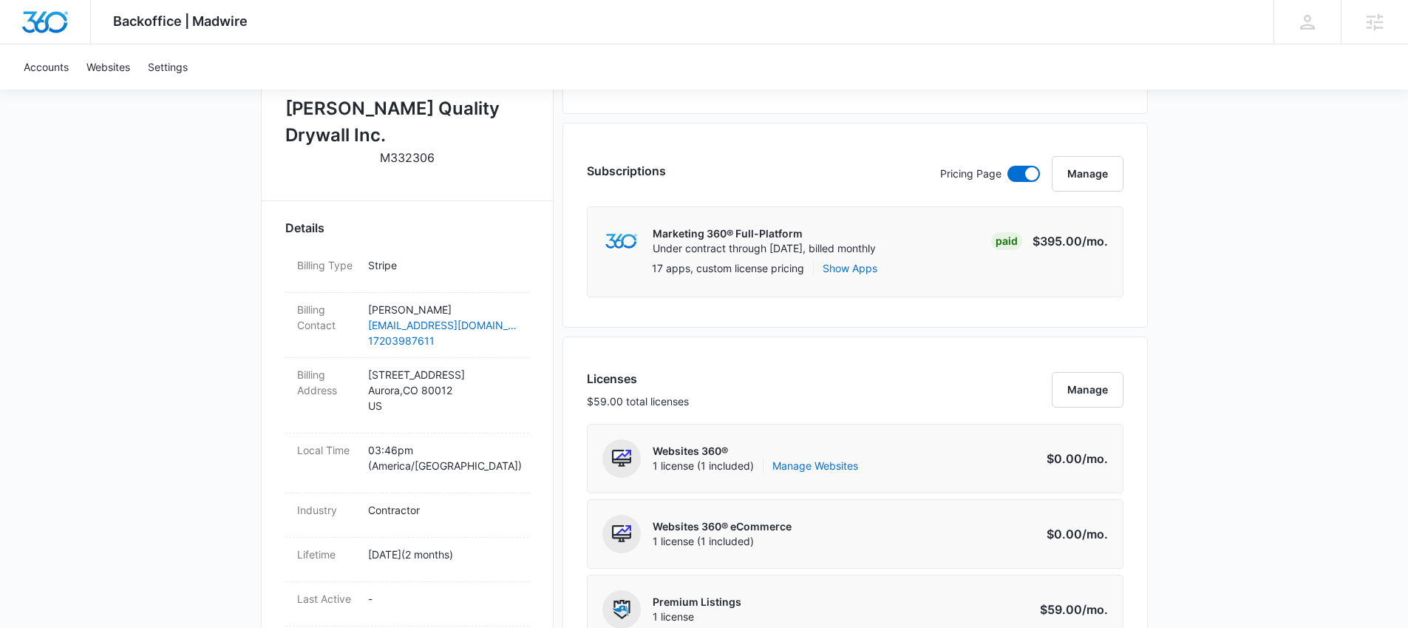
scroll to position [85, 0]
